Goal: Task Accomplishment & Management: Use online tool/utility

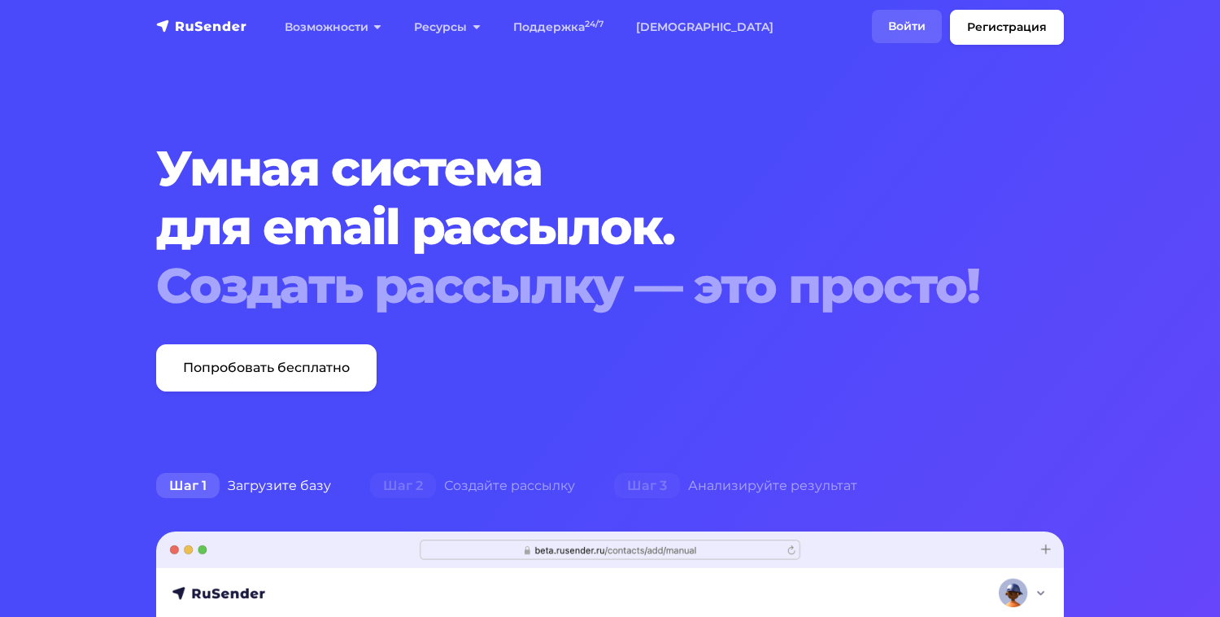
click at [904, 39] on link "Войти" at bounding box center [907, 26] width 70 height 33
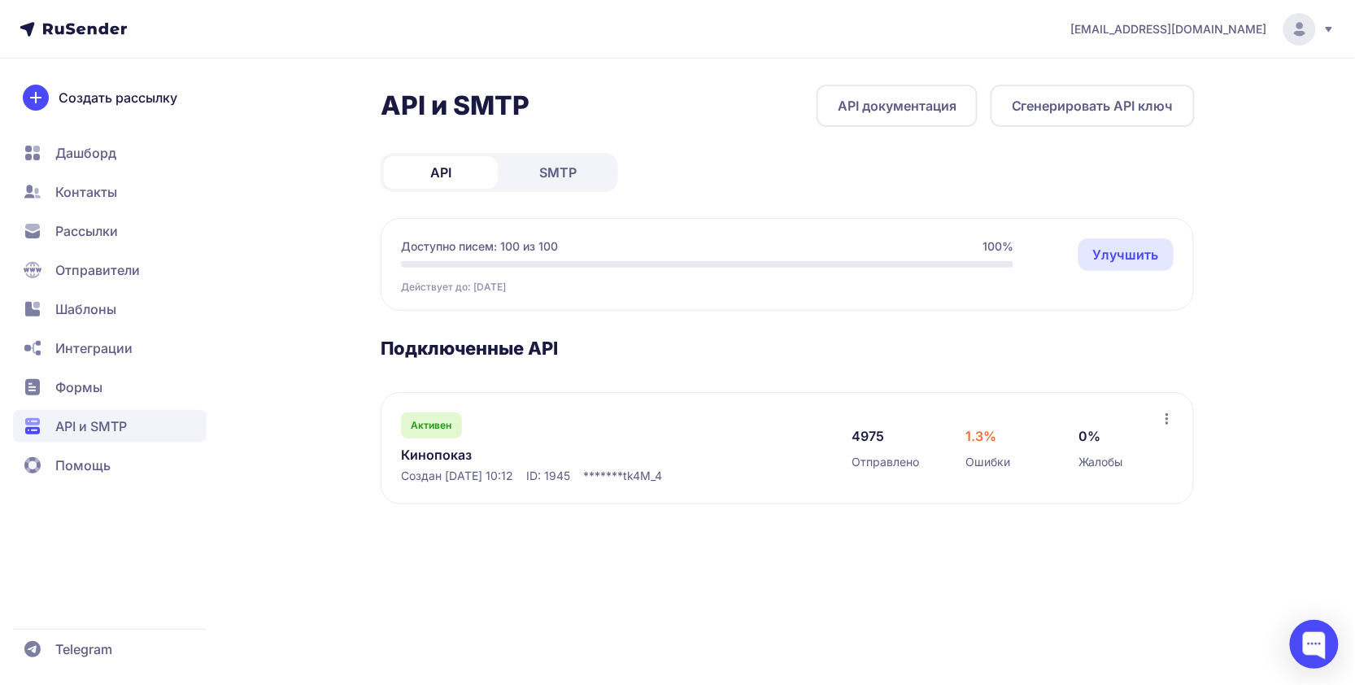
click at [530, 187] on link "SMTP" at bounding box center [558, 172] width 114 height 33
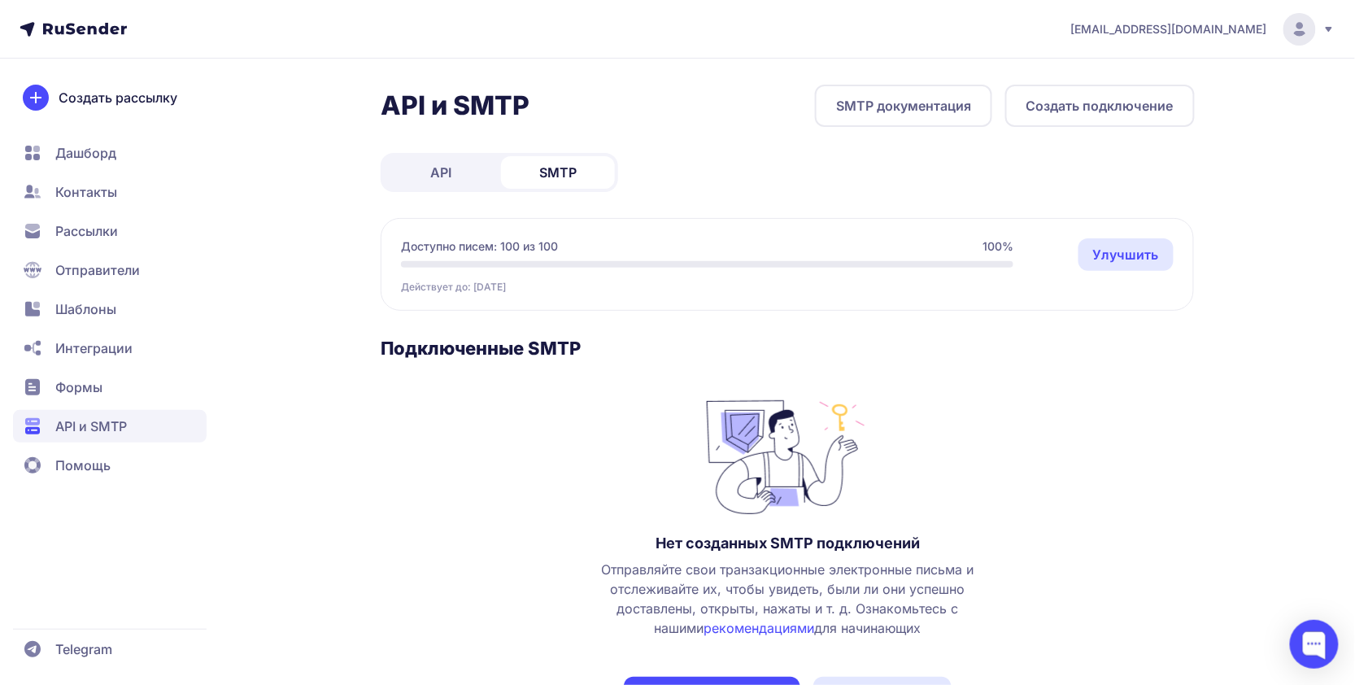
scroll to position [63, 0]
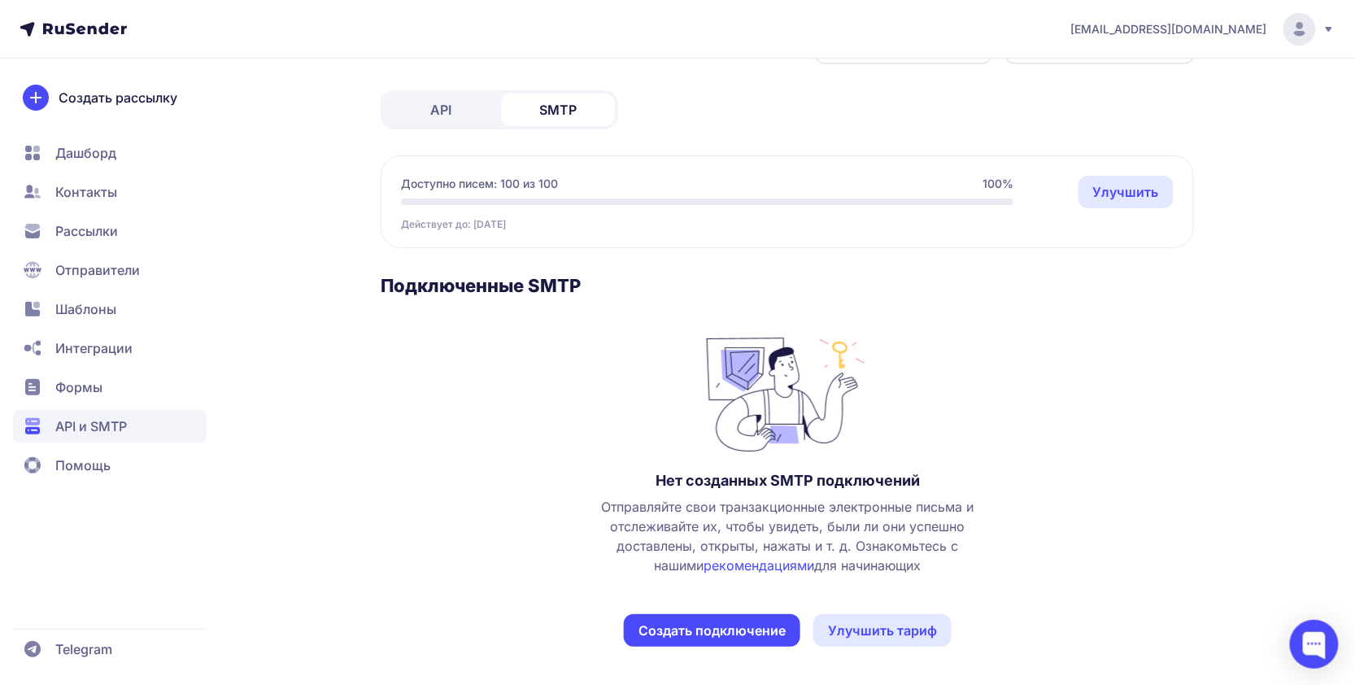
click at [707, 621] on button "Создать подключение" at bounding box center [712, 630] width 177 height 33
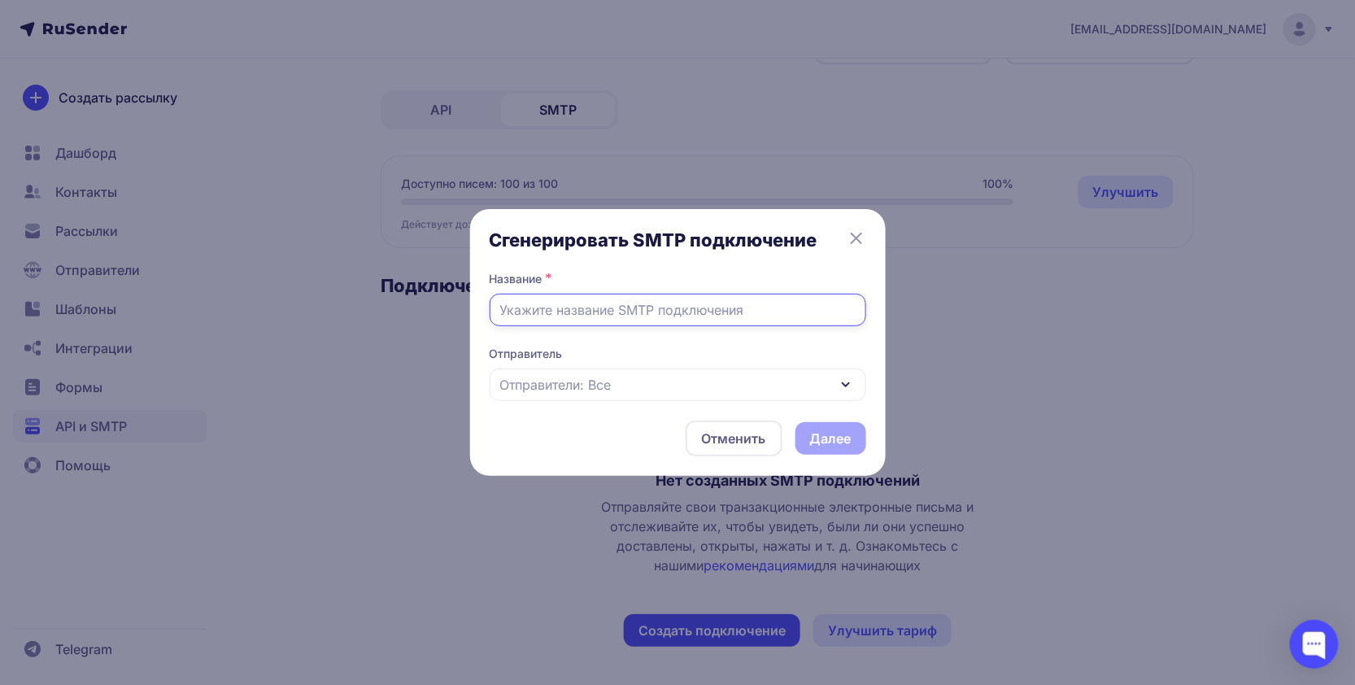
click at [614, 323] on input "text" at bounding box center [678, 310] width 377 height 33
type input "Ш"
type input "IGM.GG Gitlab"
click at [636, 391] on div "Отправители: Все" at bounding box center [678, 384] width 377 height 33
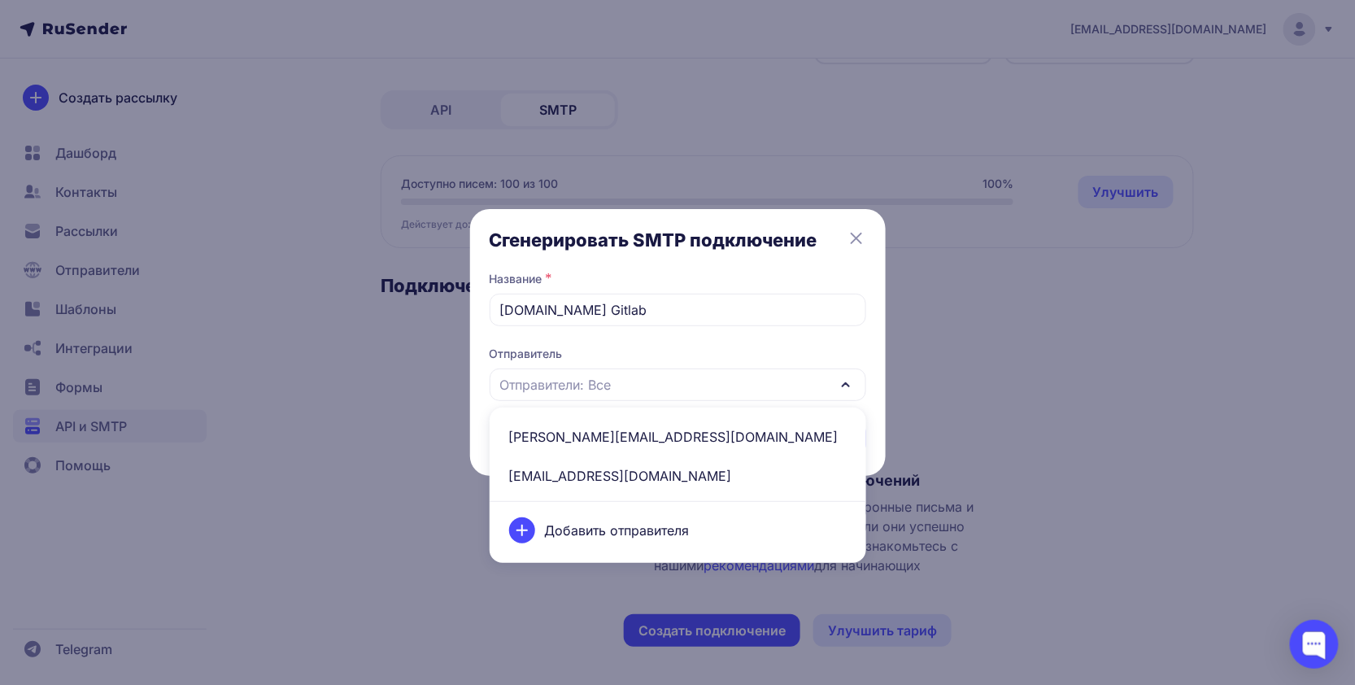
click at [625, 456] on span "todd@igm.gg" at bounding box center [677, 475] width 357 height 39
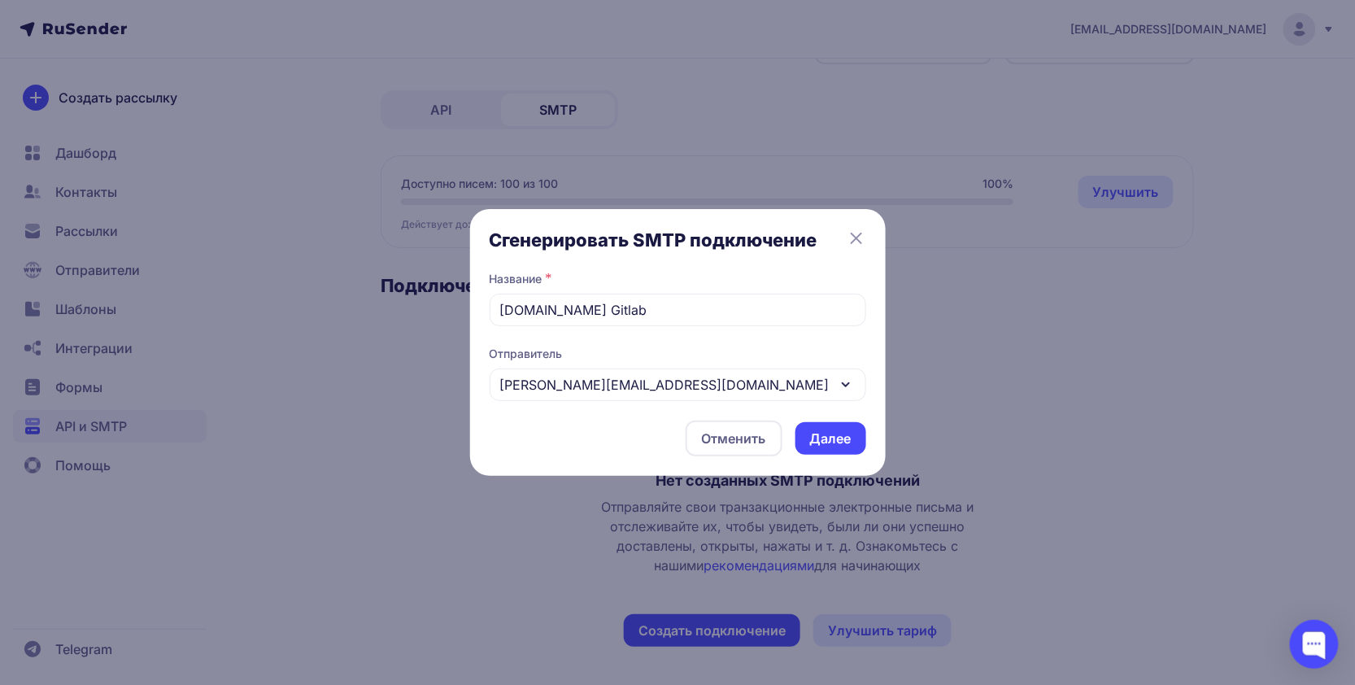
click at [837, 433] on button "Далее" at bounding box center [830, 438] width 71 height 33
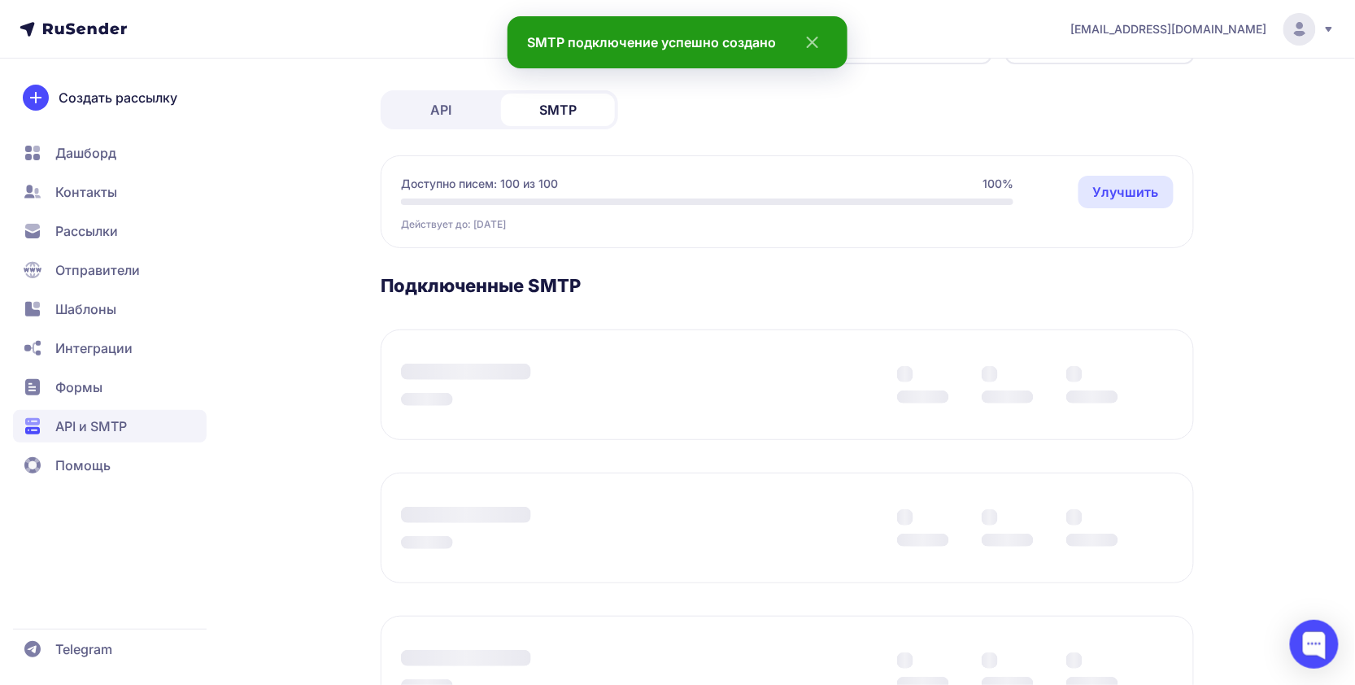
scroll to position [0, 0]
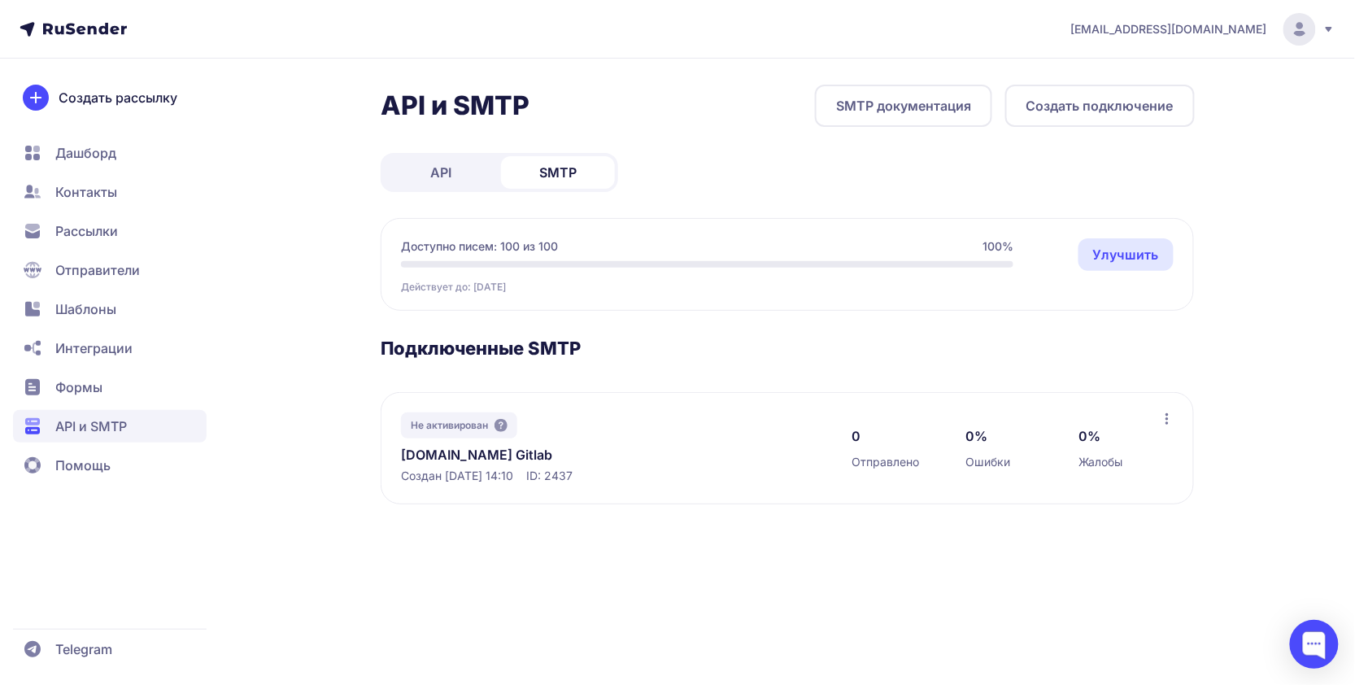
click at [612, 475] on div "Создан 11.08.2025, 14:10 ID: 2437" at bounding box center [610, 476] width 418 height 16
click at [445, 451] on link "IGM.GG Gitlab" at bounding box center [567, 455] width 333 height 20
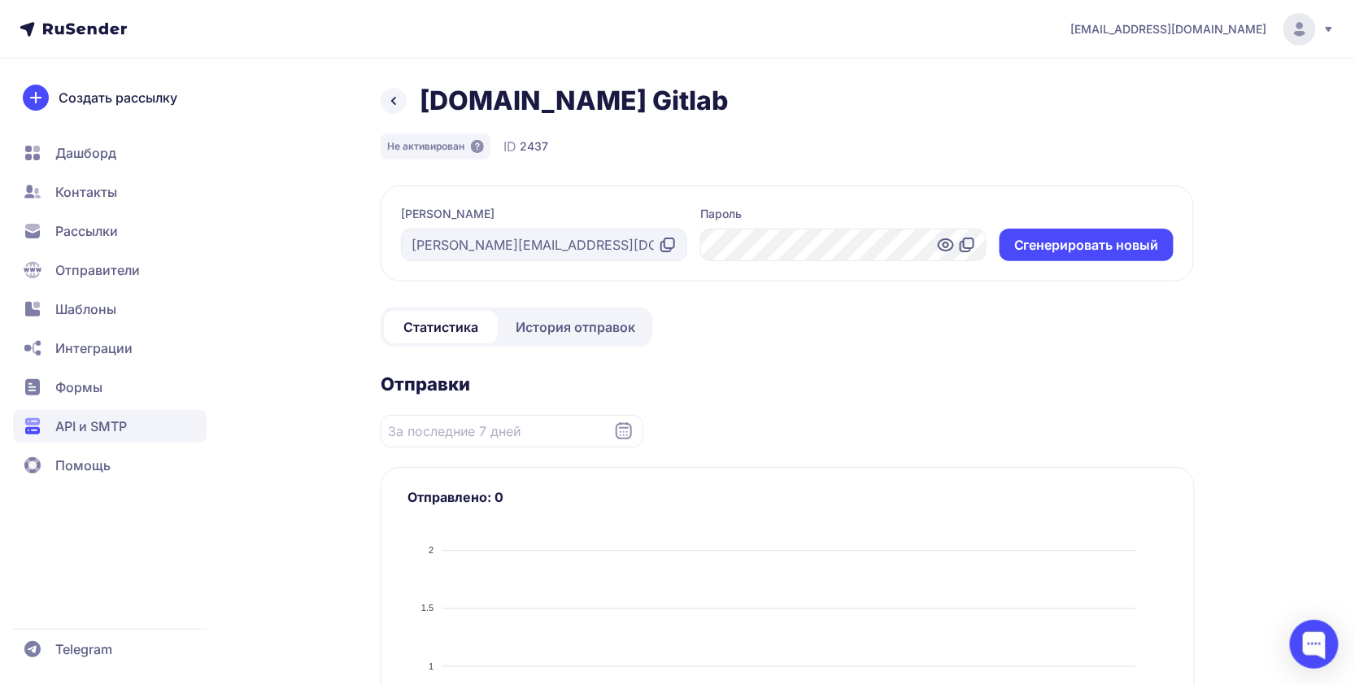
click at [395, 98] on icon at bounding box center [393, 101] width 3 height 7
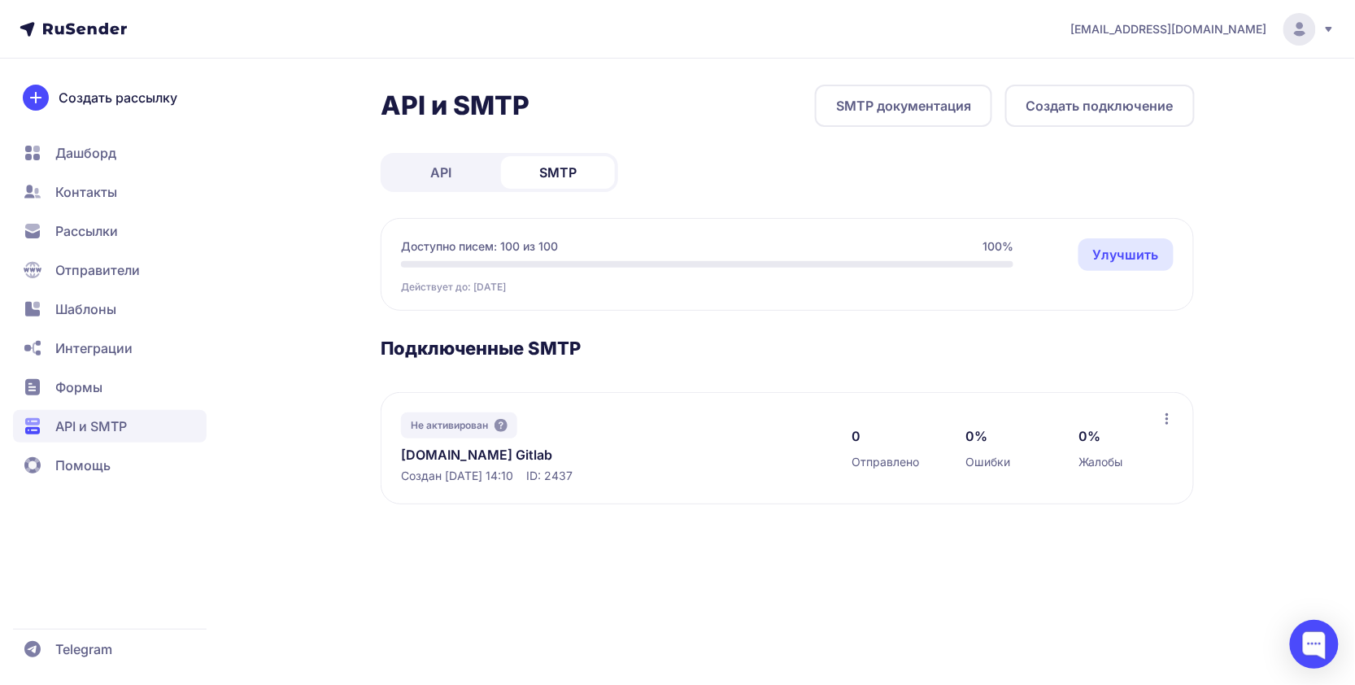
click at [1053, 112] on button "Создать подключение" at bounding box center [1100, 106] width 190 height 42
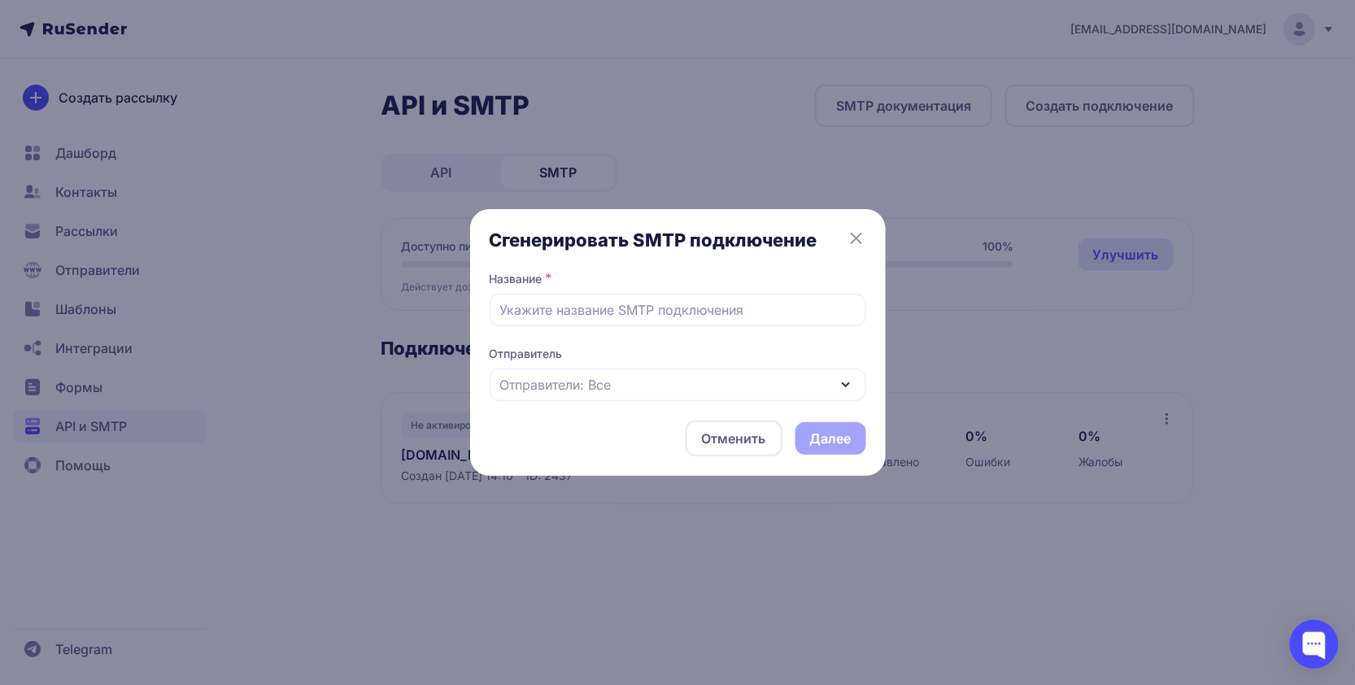
click at [743, 429] on button "Отменить" at bounding box center [734, 439] width 97 height 36
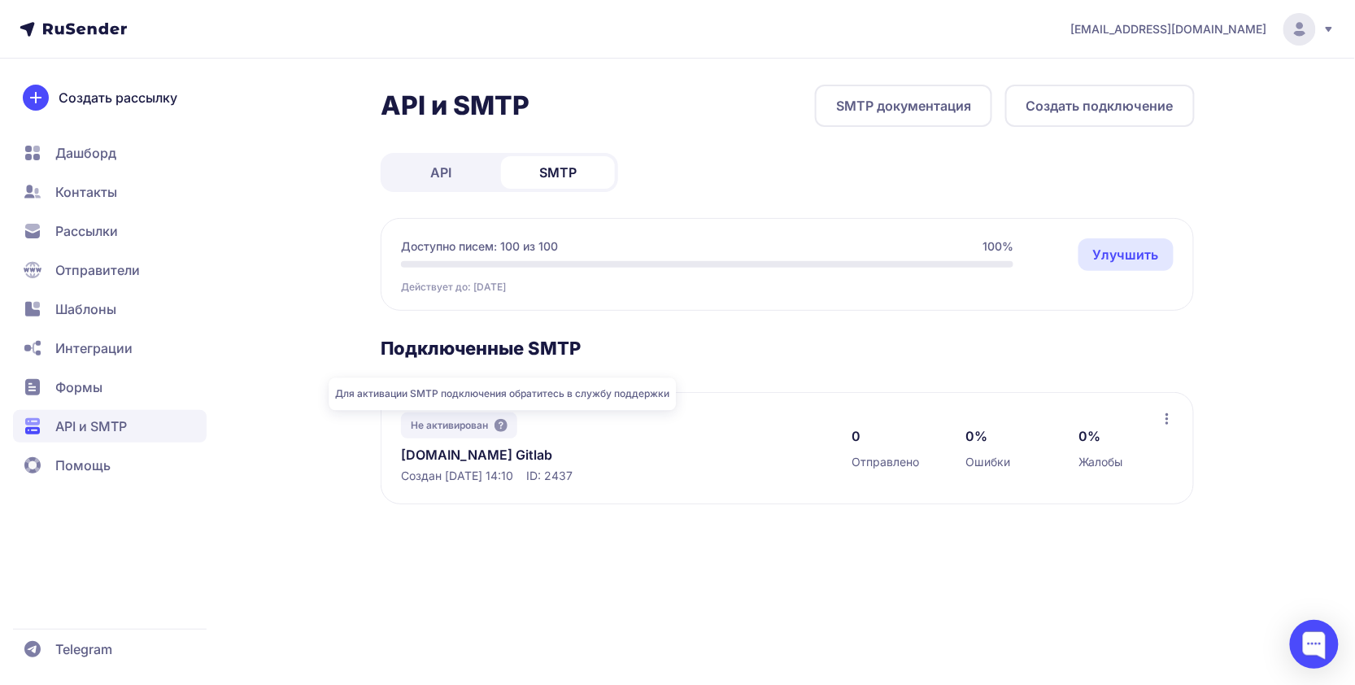
click at [505, 426] on icon at bounding box center [501, 425] width 13 height 13
click at [1298, 635] on div at bounding box center [1314, 644] width 49 height 49
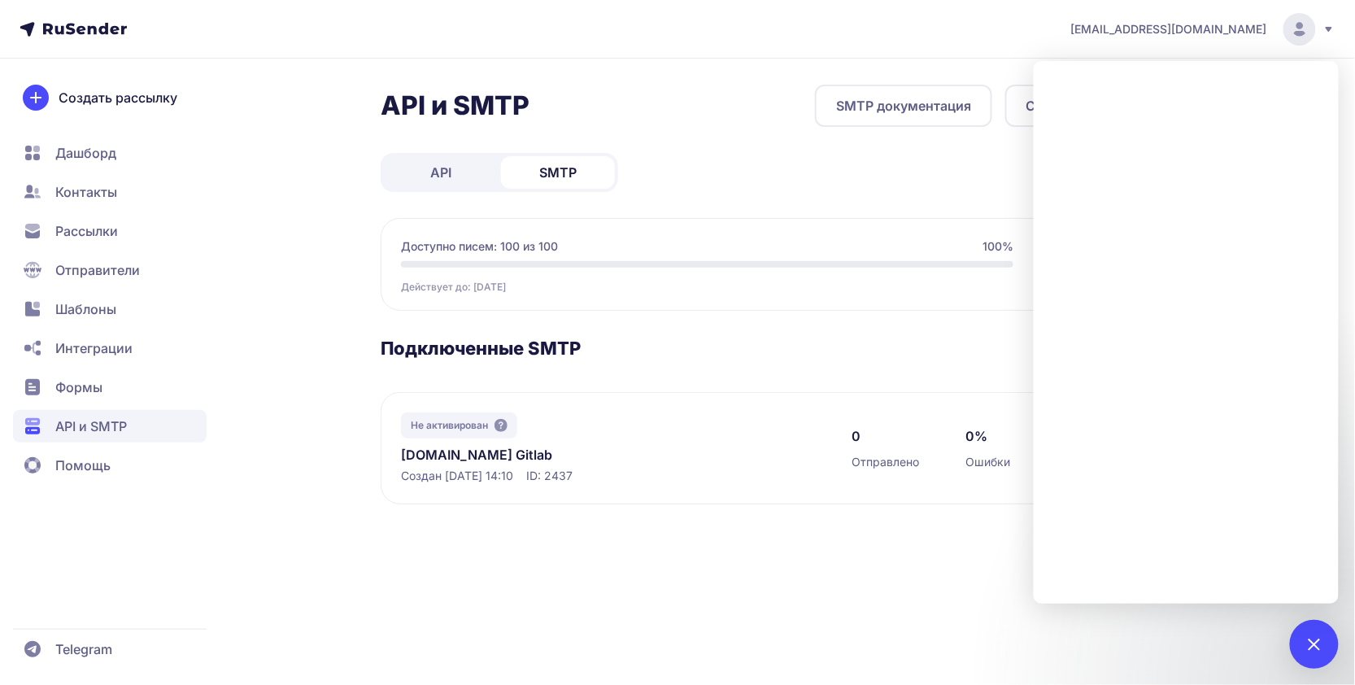
click at [899, 614] on div "qpin@igm.gg API и SMTP SMTP документация Создать подключение API SMTP Доступно …" at bounding box center [677, 342] width 1355 height 685
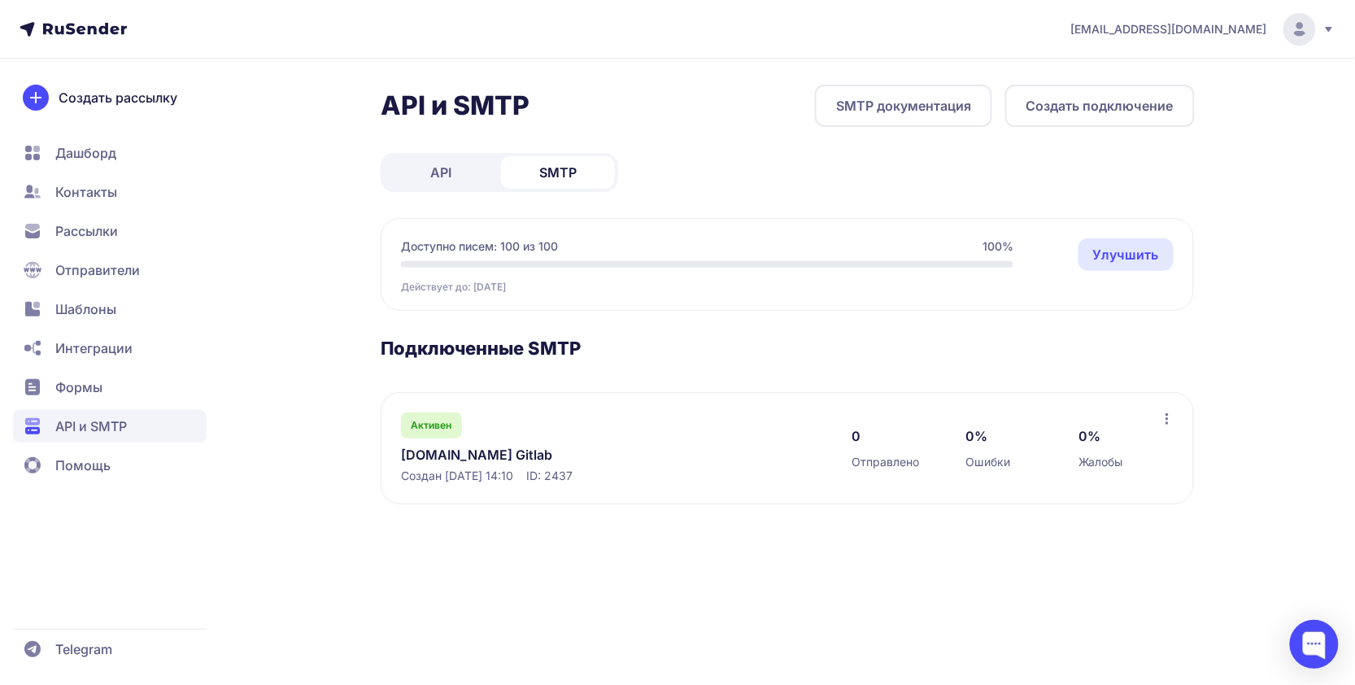
click at [1170, 418] on icon at bounding box center [1167, 418] width 13 height 13
click at [669, 482] on div "Создан [DATE] 14:10 ID: 2437" at bounding box center [610, 476] width 418 height 16
click at [470, 450] on link "[DOMAIN_NAME] Gitlab" at bounding box center [567, 455] width 333 height 20
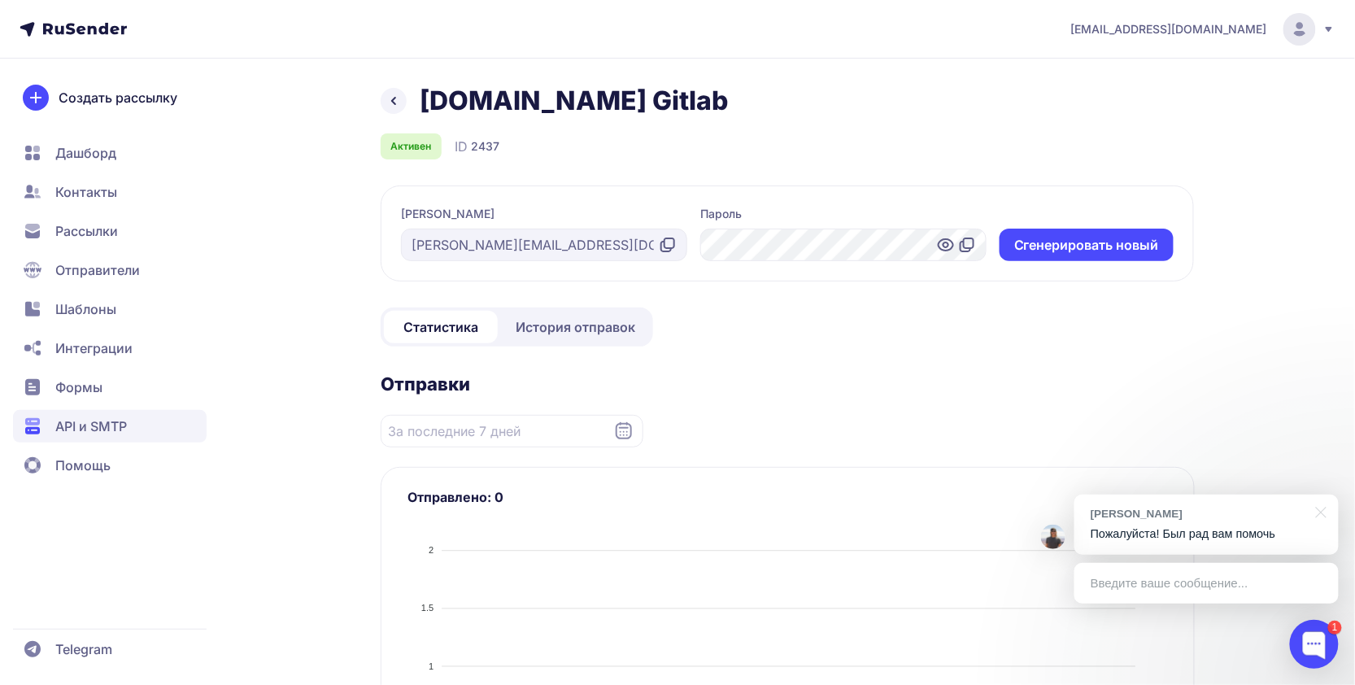
click at [948, 252] on icon at bounding box center [946, 245] width 20 height 20
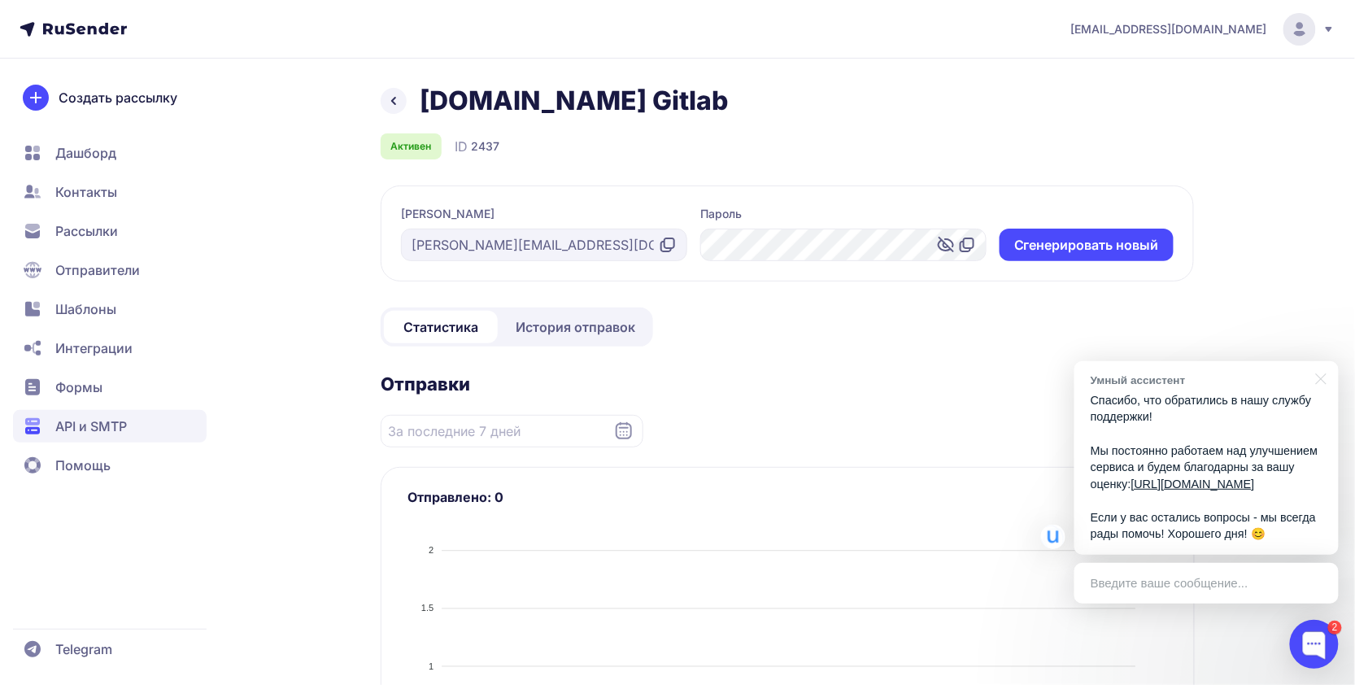
click at [1312, 256] on div "[EMAIL_ADDRESS][DOMAIN_NAME] [DOMAIN_NAME] Gitlab Активен ID 2437 [PERSON_NAME]…" at bounding box center [677, 692] width 1355 height 1385
click at [405, 111] on div "[DOMAIN_NAME] Gitlab" at bounding box center [788, 101] width 814 height 33
click at [400, 106] on icon at bounding box center [394, 101] width 20 height 20
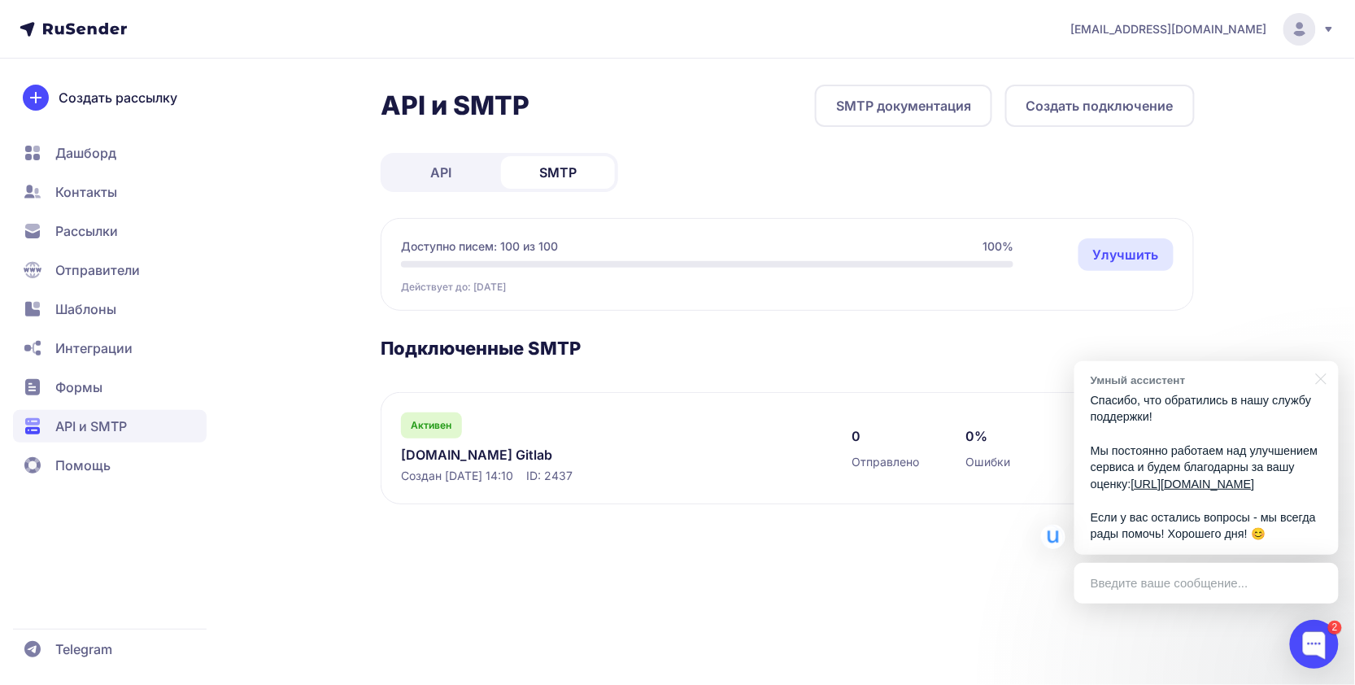
click at [942, 98] on link "SMTP документация" at bounding box center [903, 106] width 177 height 42
click at [560, 483] on div "Активен [DOMAIN_NAME] Gitlab Создан [DATE] 14:10 ID: 2437 0 Отправлено 0% Ошибк…" at bounding box center [787, 448] width 813 height 112
click at [1316, 361] on div at bounding box center [1318, 377] width 41 height 33
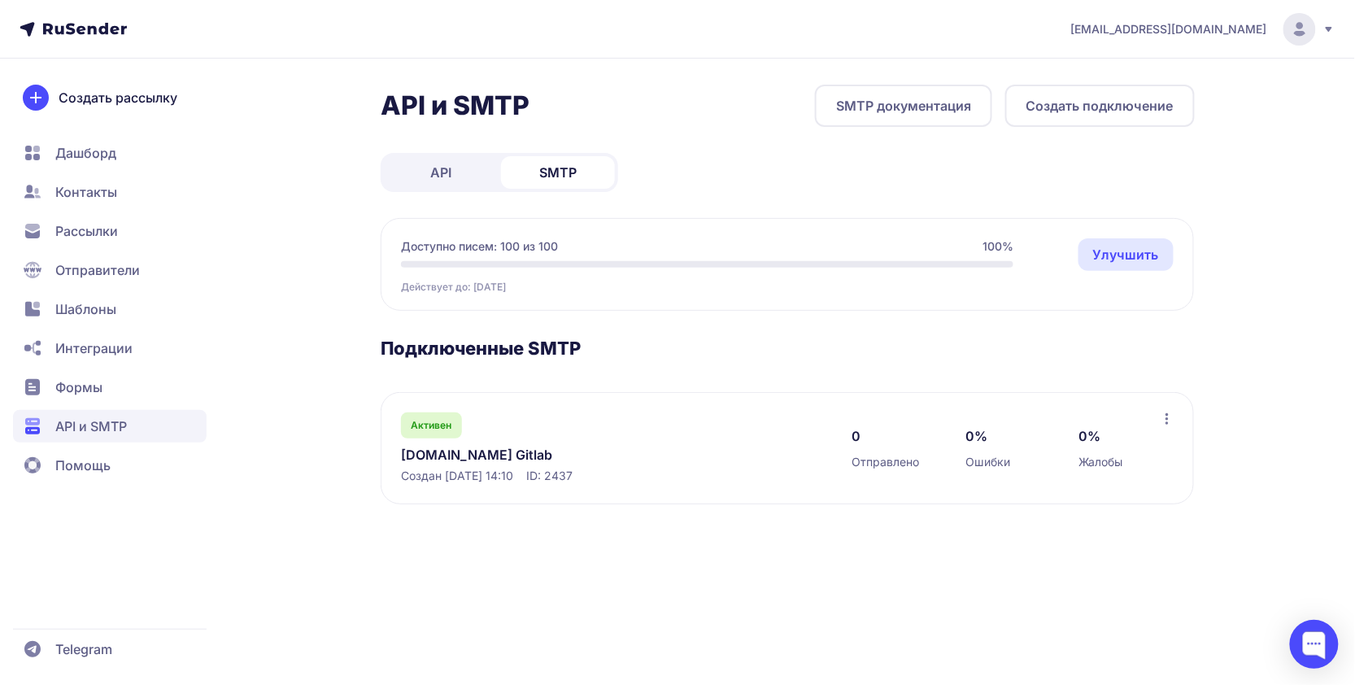
click at [453, 447] on link "[DOMAIN_NAME] Gitlab" at bounding box center [567, 455] width 333 height 20
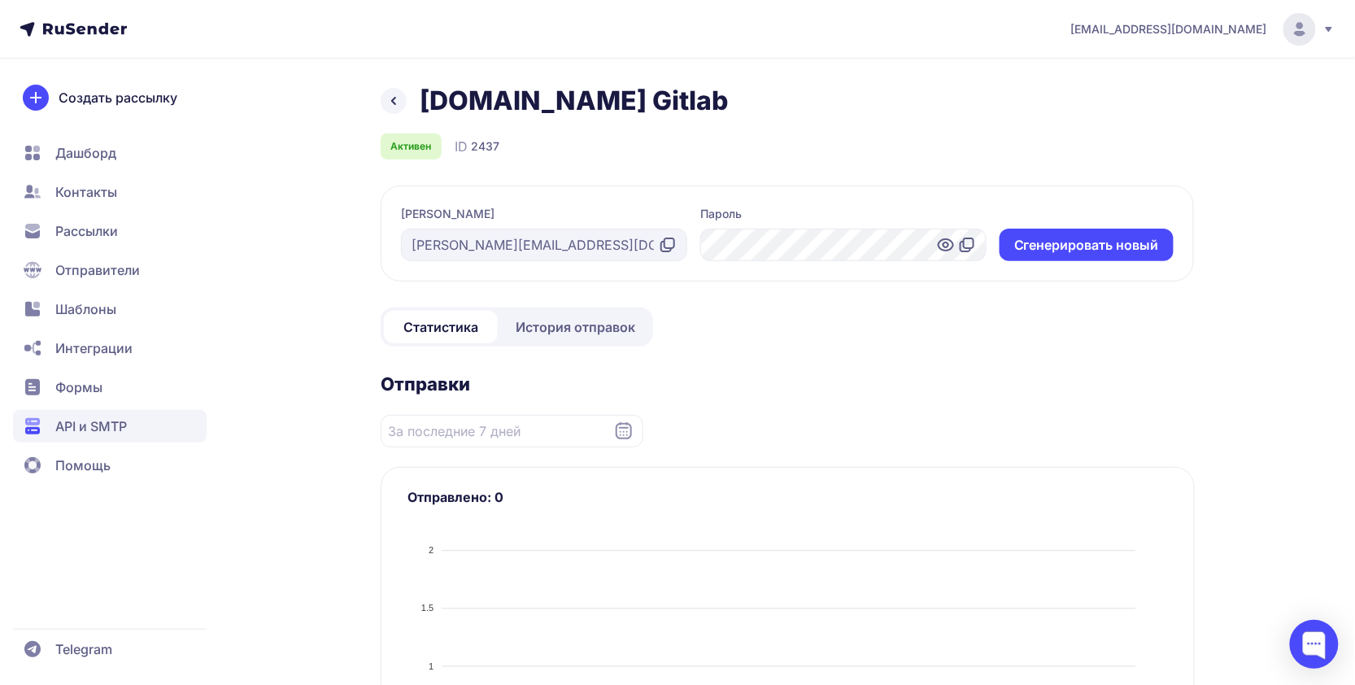
click at [1302, 360] on div "[EMAIL_ADDRESS][DOMAIN_NAME] [DOMAIN_NAME] Gitlab Активен ID 2437 [PERSON_NAME]…" at bounding box center [677, 692] width 1355 height 1385
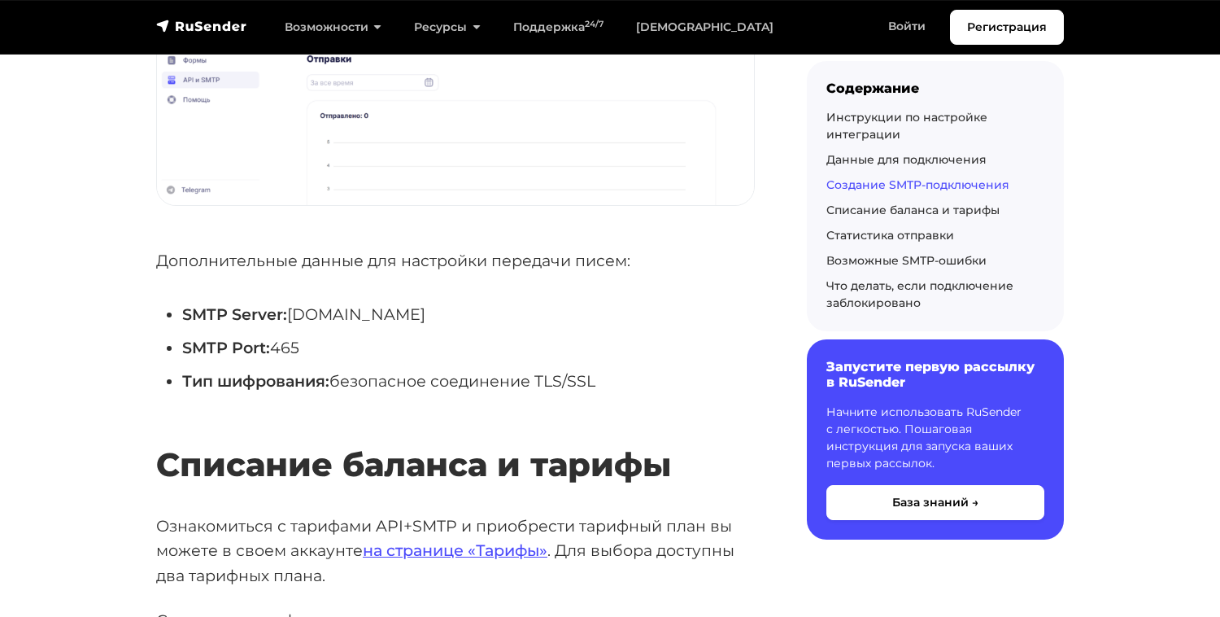
scroll to position [3118, 0]
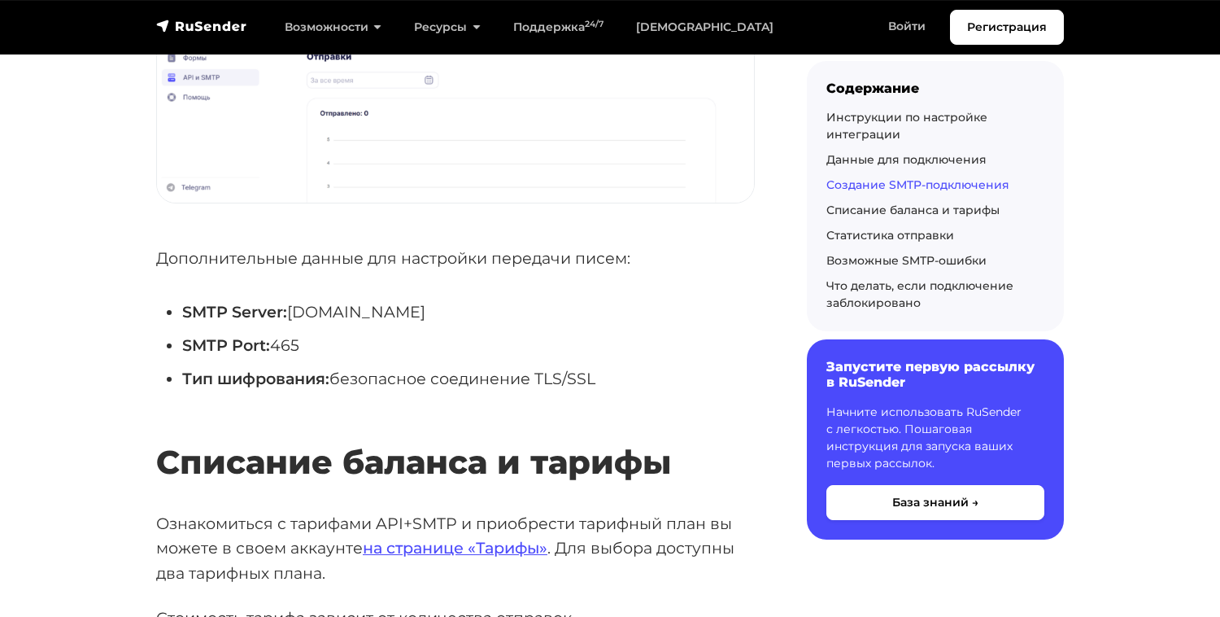
drag, startPoint x: 607, startPoint y: 378, endPoint x: 181, endPoint y: 312, distance: 431.4
click at [181, 312] on ul "SMTP Server: [DOMAIN_NAME] SMTP Port: 465 Тип шифрования: безопасное соединение…" at bounding box center [455, 344] width 599 height 91
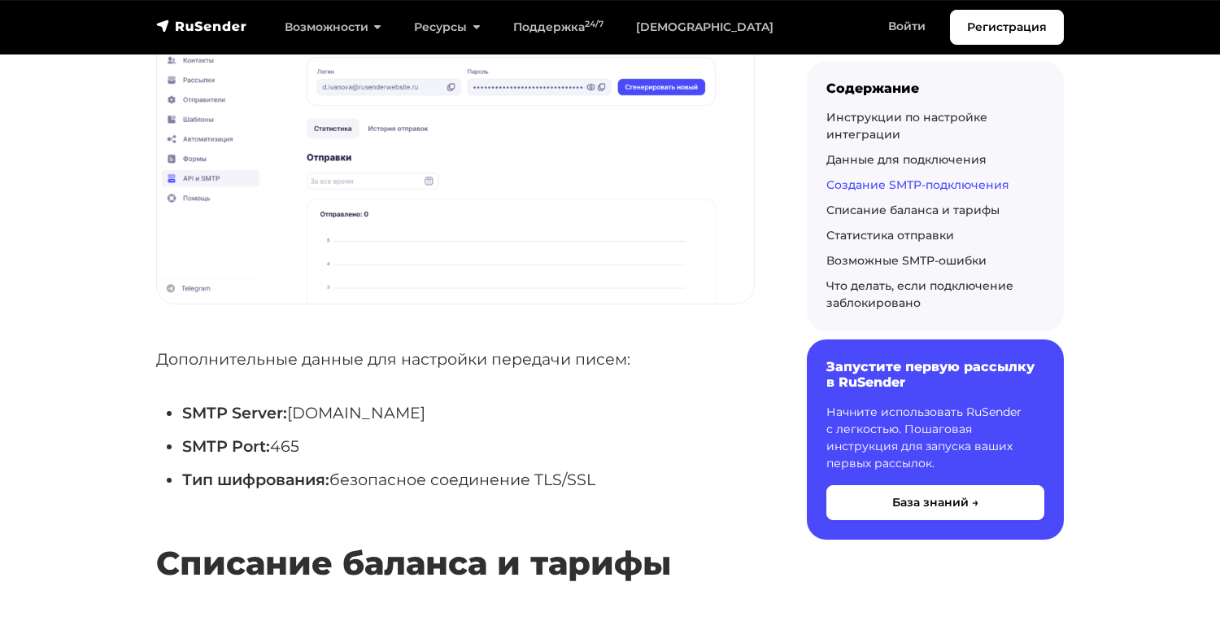
scroll to position [3205, 0]
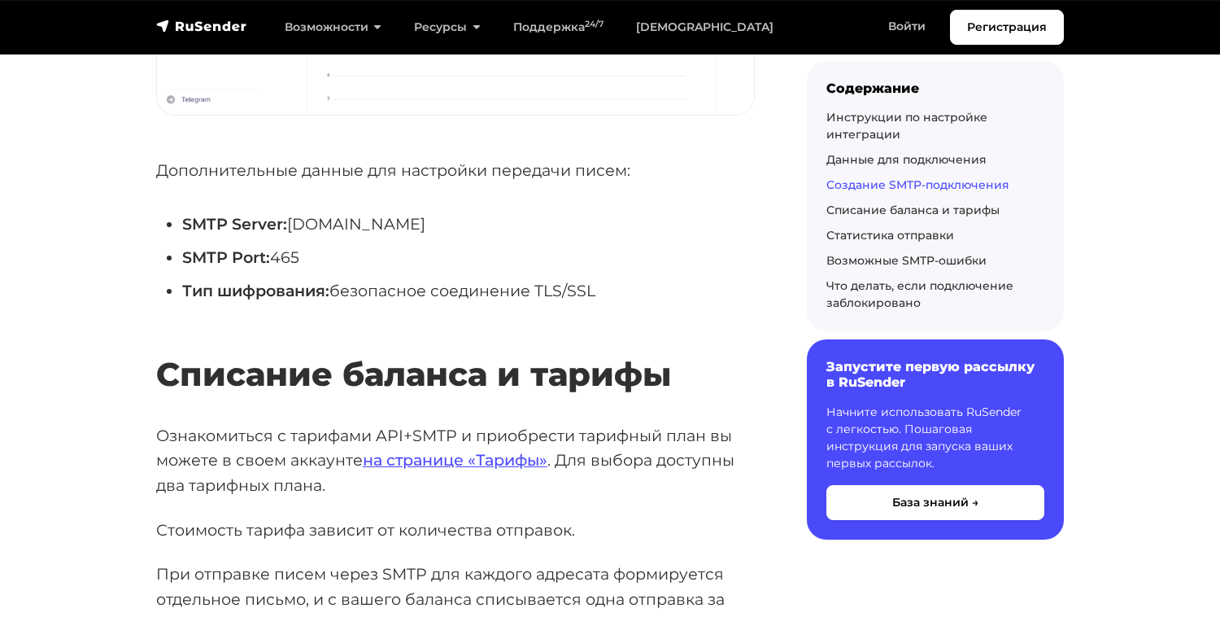
copy ul "SMTP Server: [DOMAIN_NAME] SMTP Port: 465 Тип шифрования: безопасное соединение…"
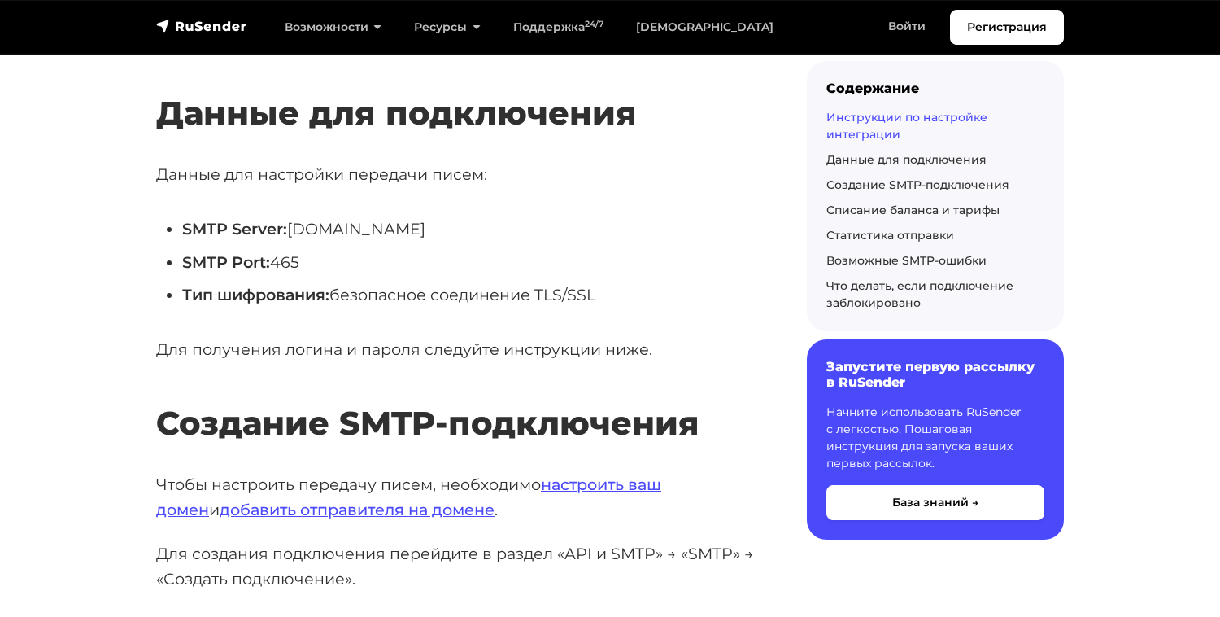
scroll to position [817, 0]
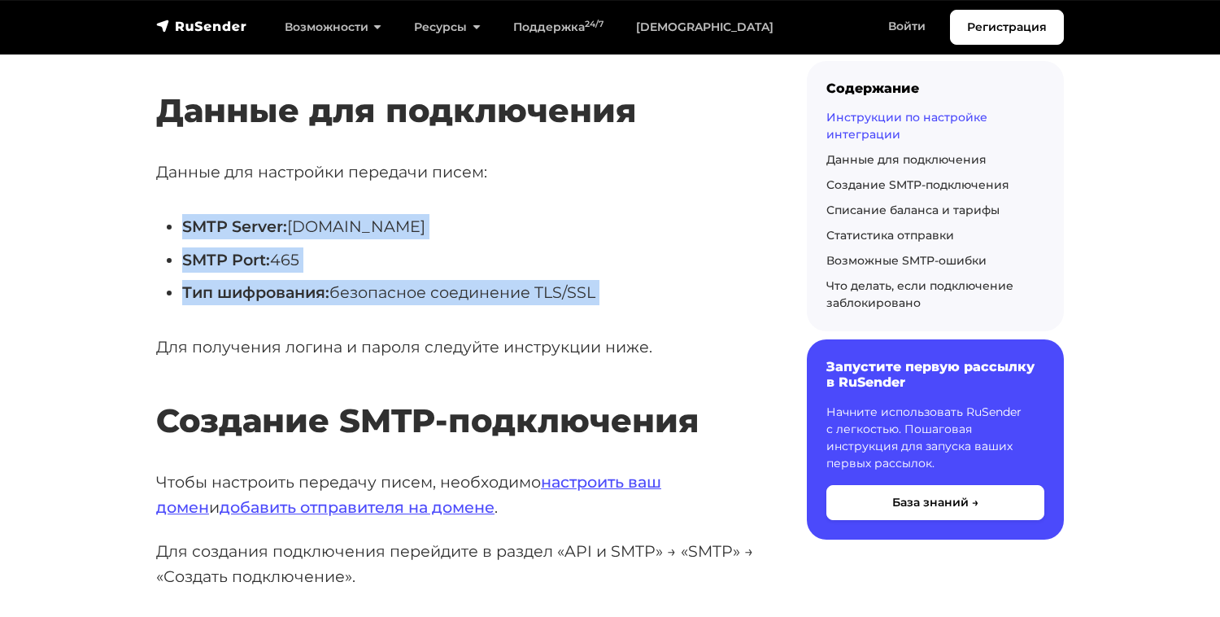
drag, startPoint x: 179, startPoint y: 220, endPoint x: 653, endPoint y: 315, distance: 483.5
copy div "SMTP Server: smtp.rusender.ru SMTP Port: 465 Тип шифрования: безопасное соедине…"
